Goal: Transaction & Acquisition: Download file/media

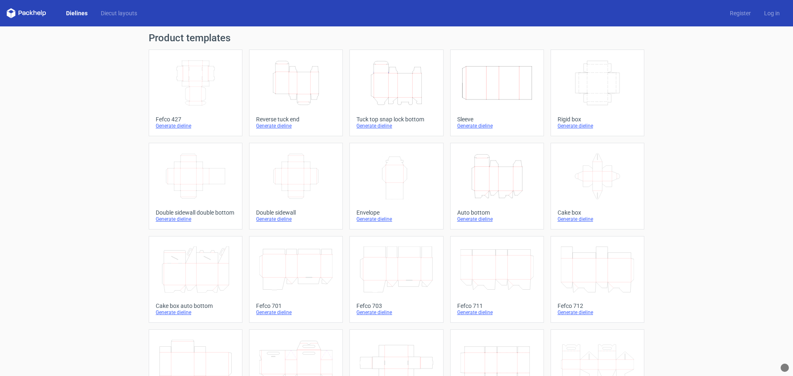
click at [409, 88] on icon "Height Depth Width" at bounding box center [396, 83] width 73 height 46
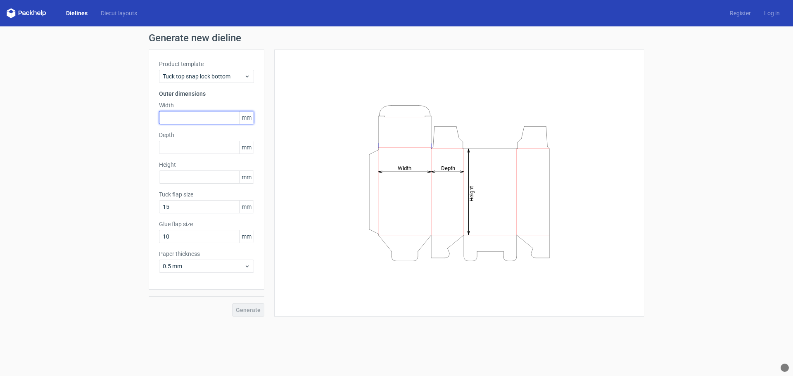
click at [190, 118] on input "text" at bounding box center [206, 117] width 95 height 13
paste input "910"
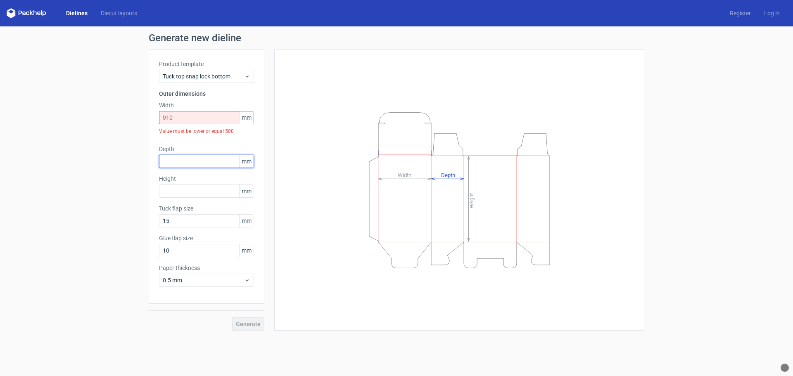
click at [188, 148] on div "Depth mm" at bounding box center [206, 156] width 95 height 23
click at [180, 119] on input "910" at bounding box center [206, 117] width 95 height 13
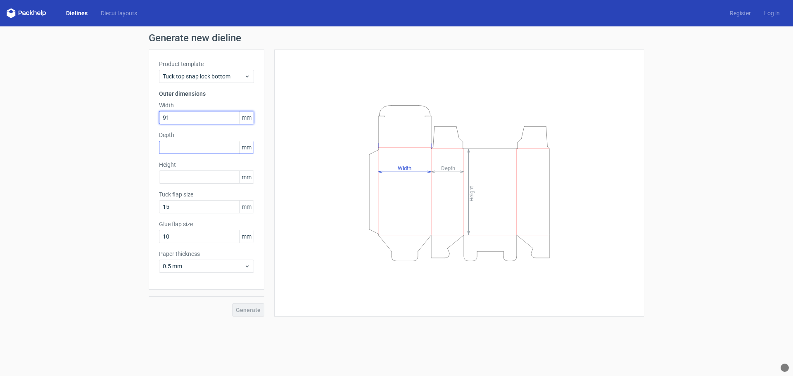
type input "91"
click at [192, 148] on input "text" at bounding box center [206, 147] width 95 height 13
drag, startPoint x: 181, startPoint y: 147, endPoint x: 150, endPoint y: 147, distance: 31.4
click at [150, 147] on div "Product template Tuck top snap lock bottom Outer dimensions Width 91 mm Depth 1…" at bounding box center [207, 170] width 116 height 240
type input "70"
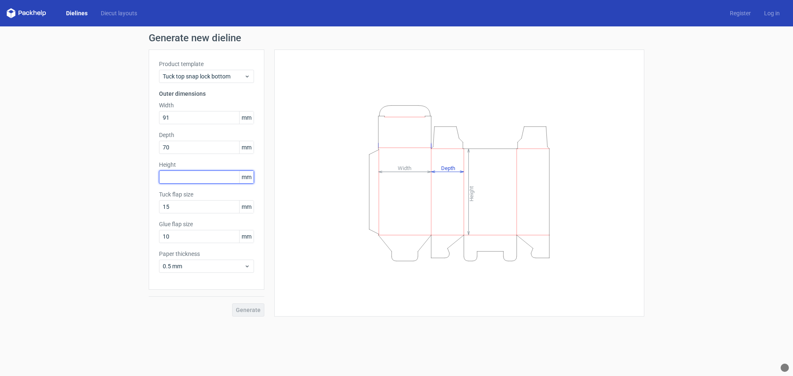
click at [191, 178] on input "text" at bounding box center [206, 177] width 95 height 13
click at [182, 175] on input "text" at bounding box center [206, 177] width 95 height 13
type input "142"
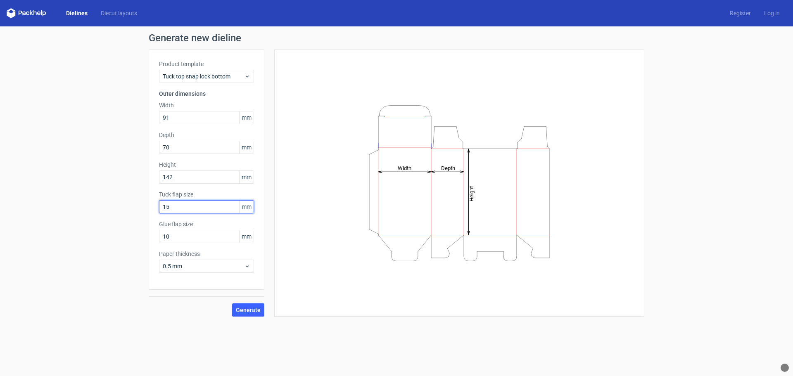
click at [200, 211] on input "15" at bounding box center [206, 206] width 95 height 13
click at [259, 310] on span "Generate" at bounding box center [248, 310] width 25 height 6
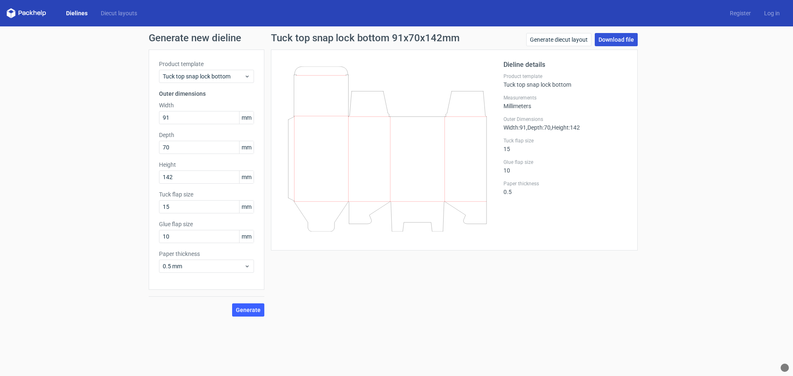
click at [619, 38] on link "Download file" at bounding box center [616, 39] width 43 height 13
